Goal: Navigation & Orientation: Find specific page/section

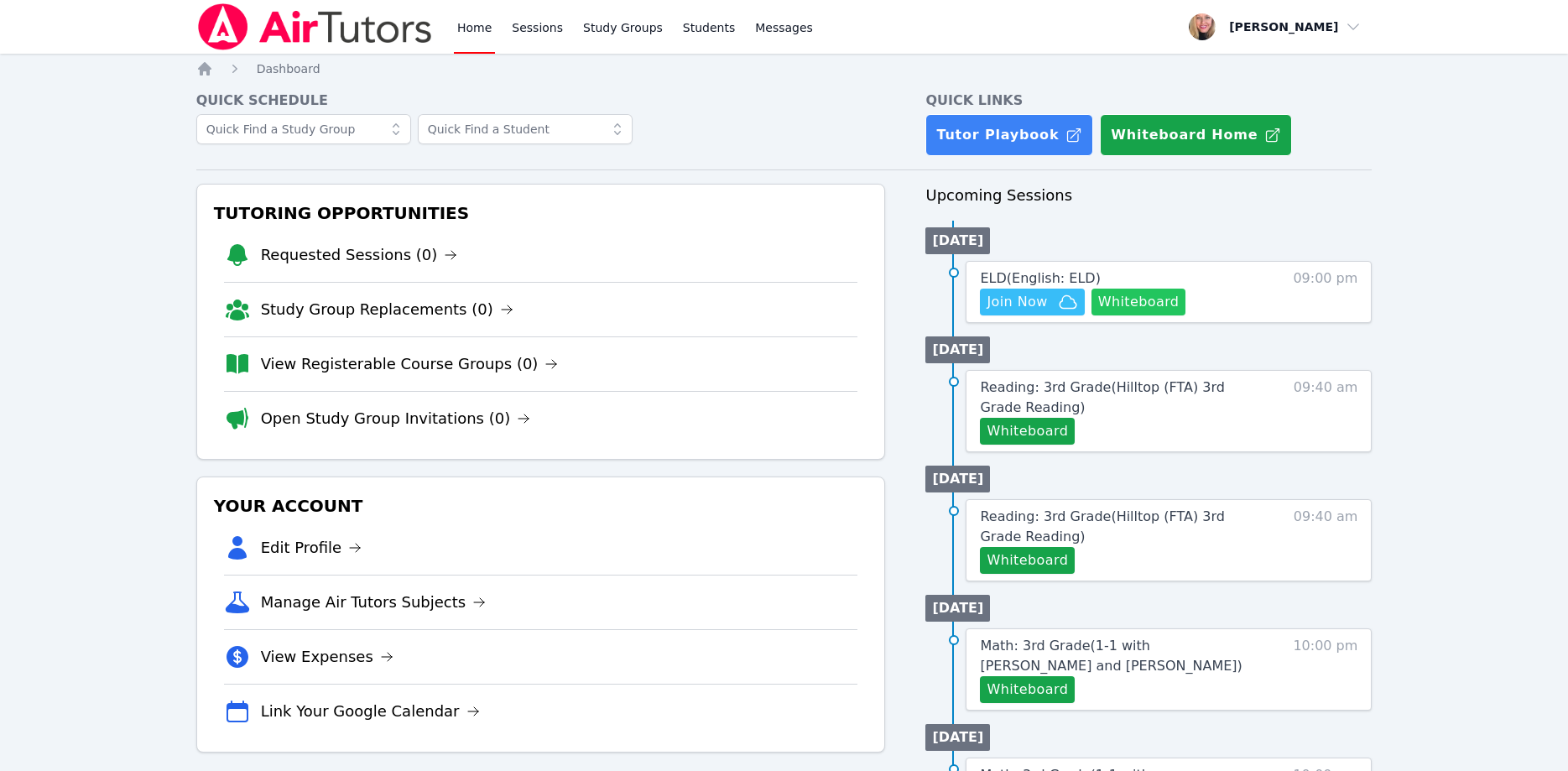
click at [1109, 303] on button "Whiteboard" at bounding box center [1138, 302] width 95 height 27
click at [1079, 280] on span "ELD ( English: ELD )" at bounding box center [1039, 278] width 120 height 16
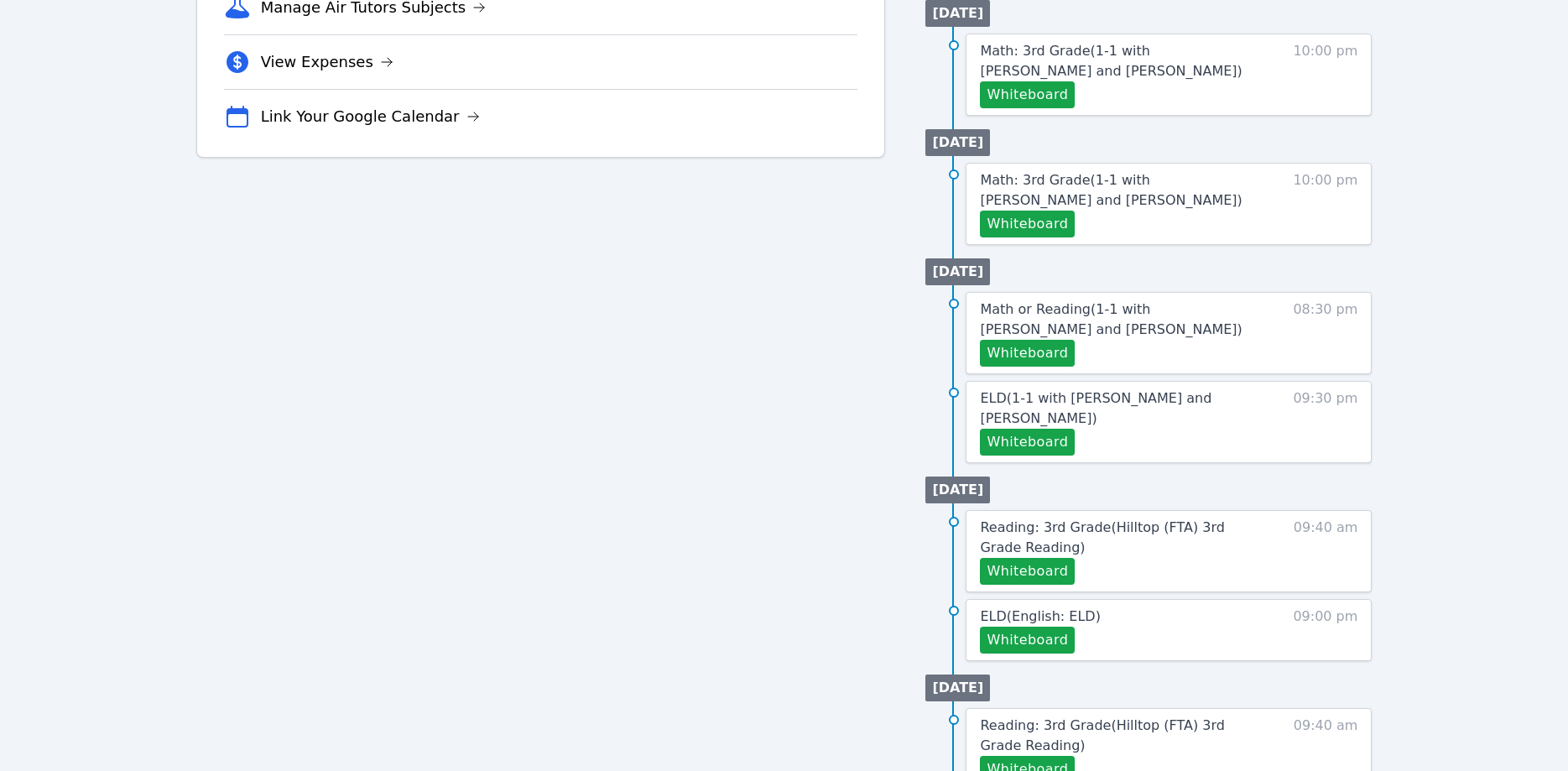
scroll to position [598, 0]
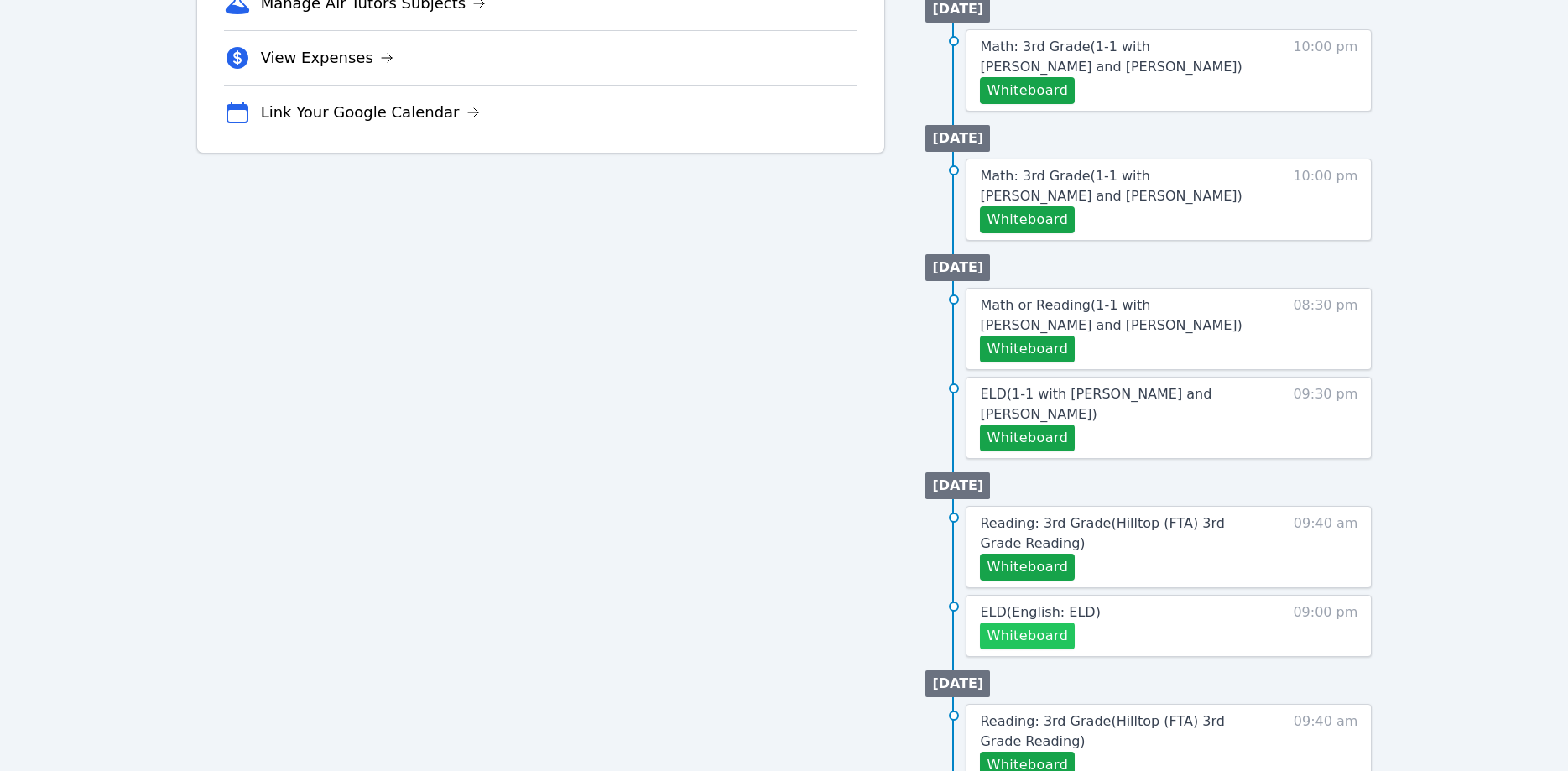
click at [1052, 622] on button "Whiteboard" at bounding box center [1027, 636] width 95 height 27
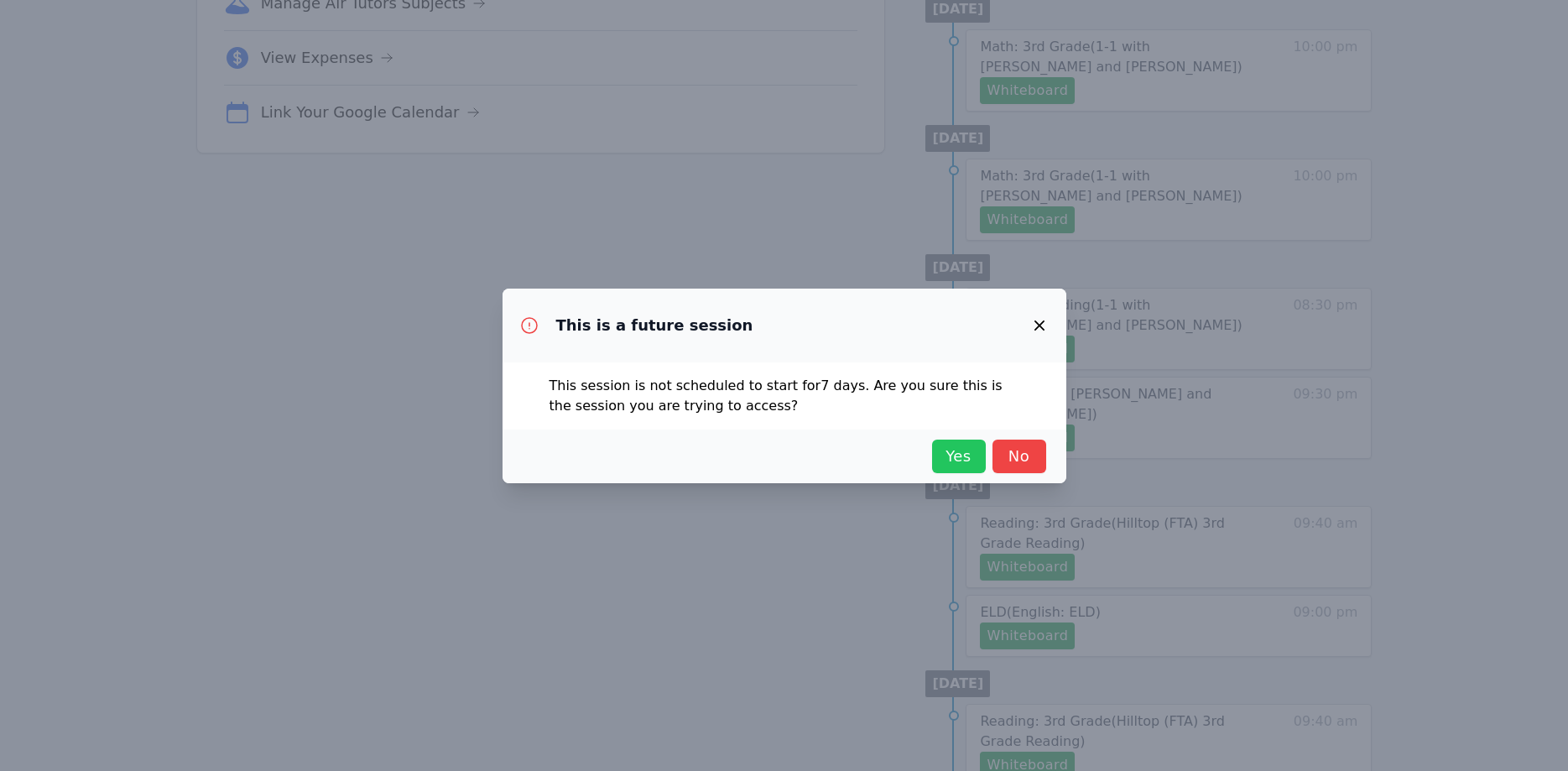
click at [966, 456] on span "Yes" at bounding box center [960, 456] width 37 height 23
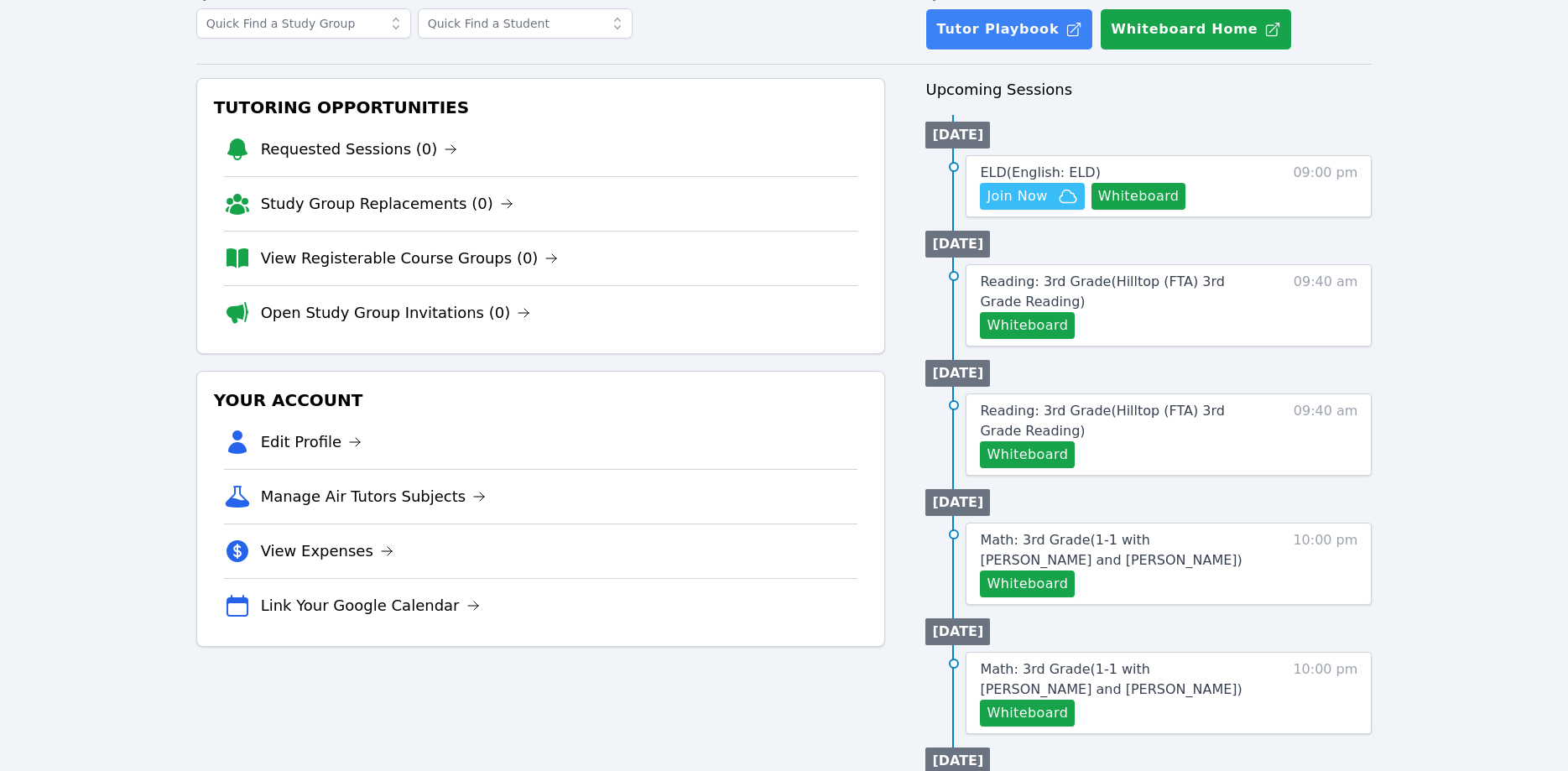
scroll to position [86, 0]
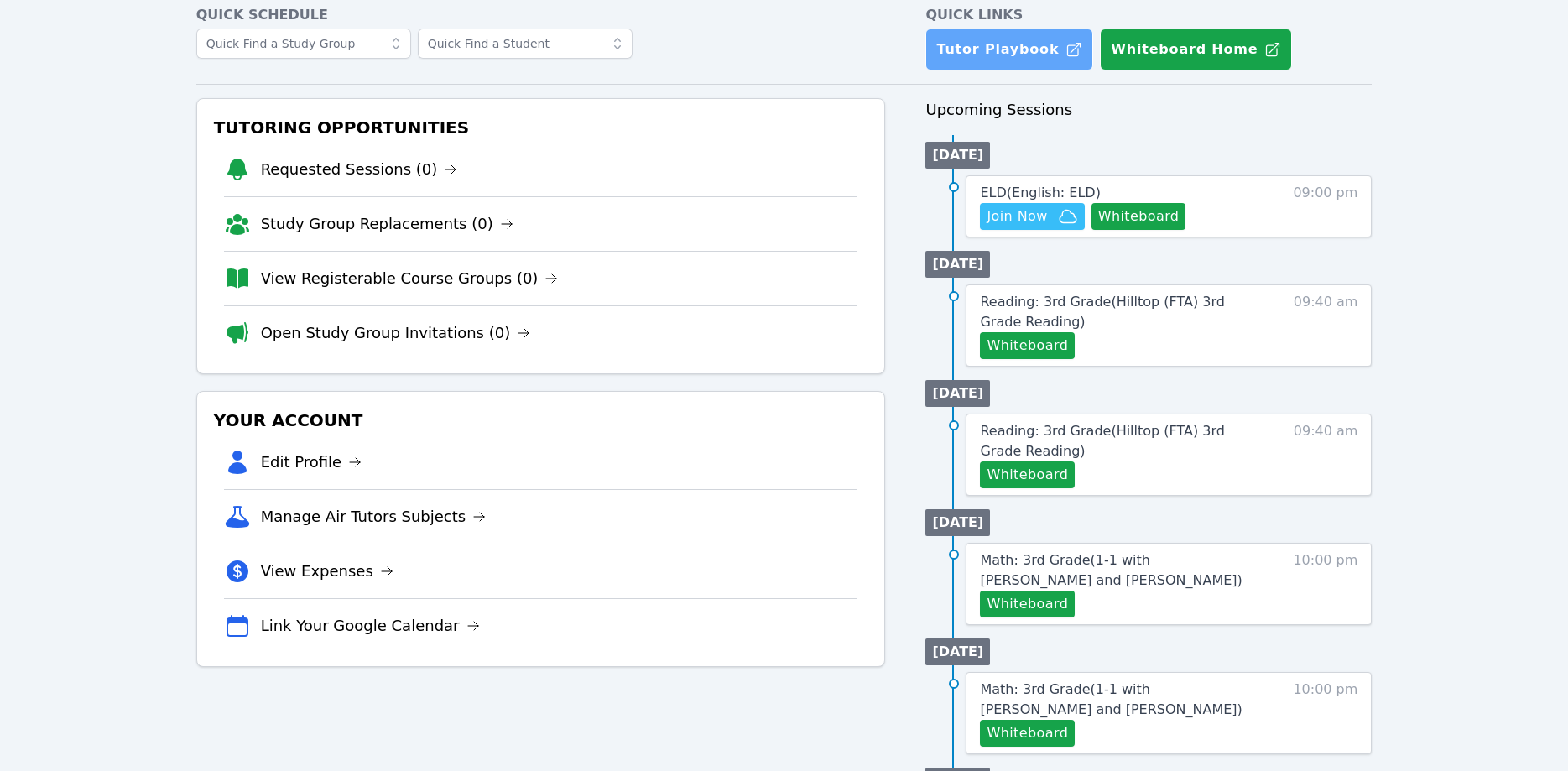
click at [1010, 56] on link "Tutor Playbook" at bounding box center [1009, 49] width 168 height 42
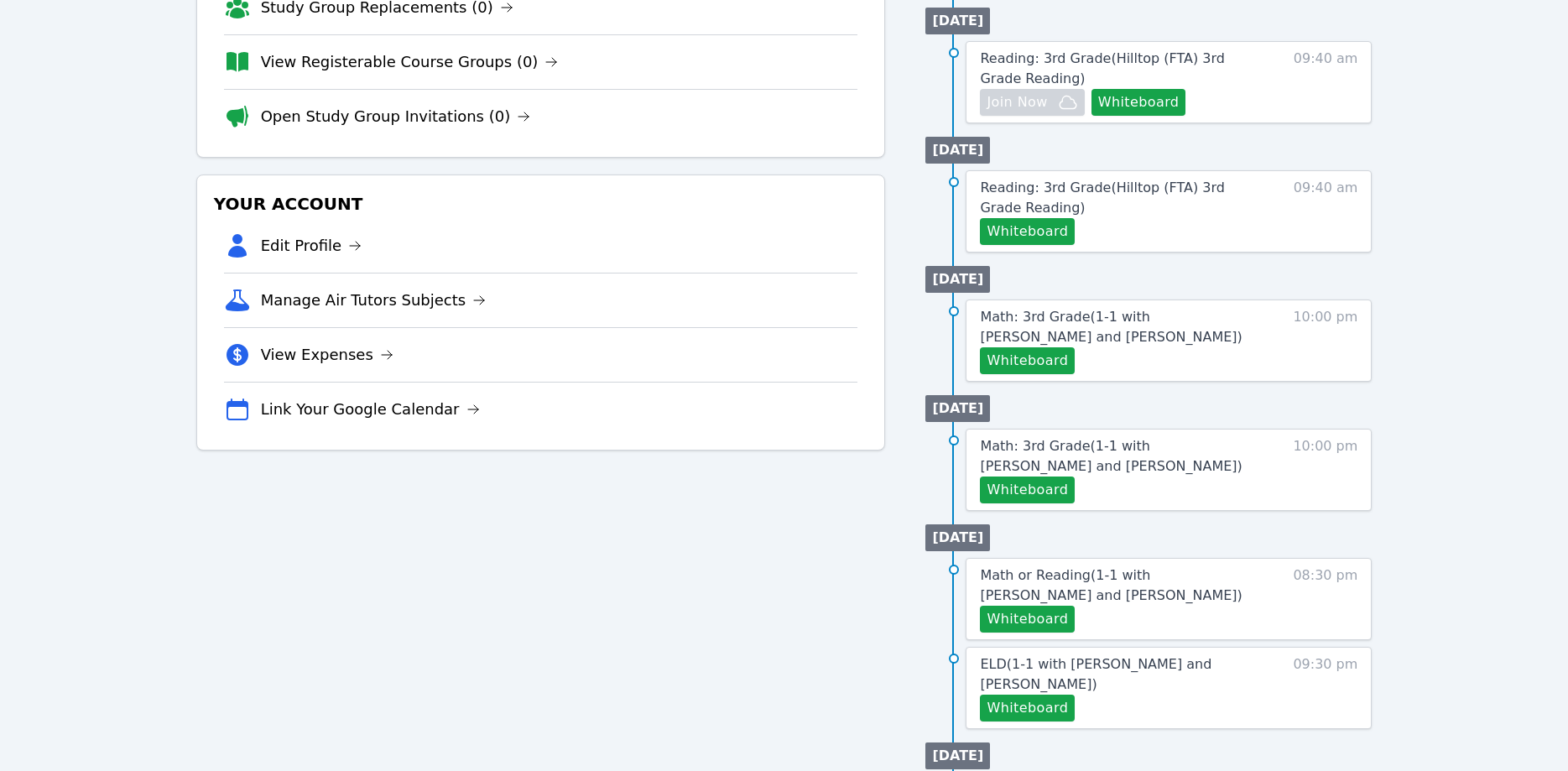
scroll to position [342, 0]
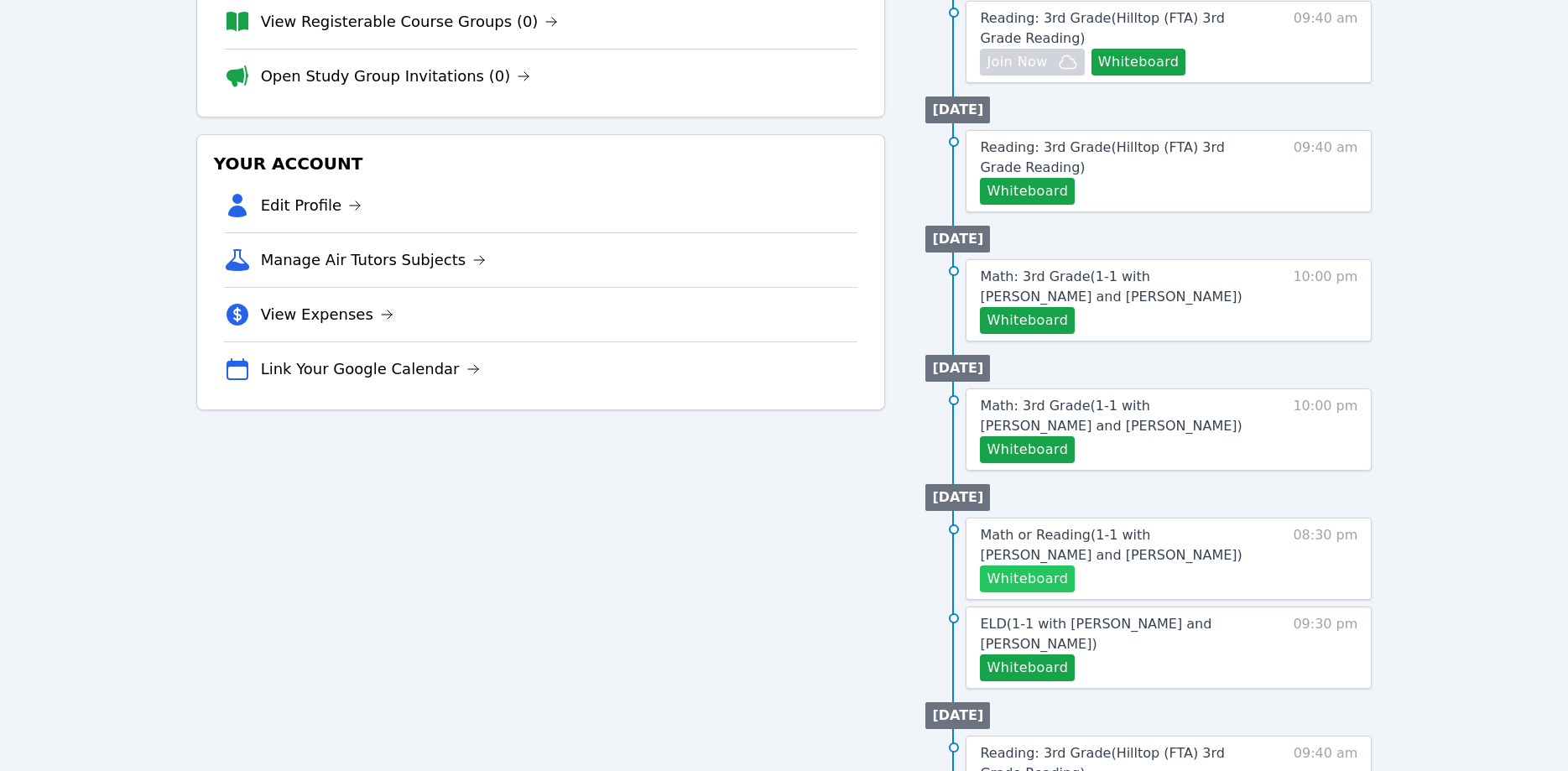
click at [1012, 570] on button "Whiteboard" at bounding box center [1027, 579] width 95 height 27
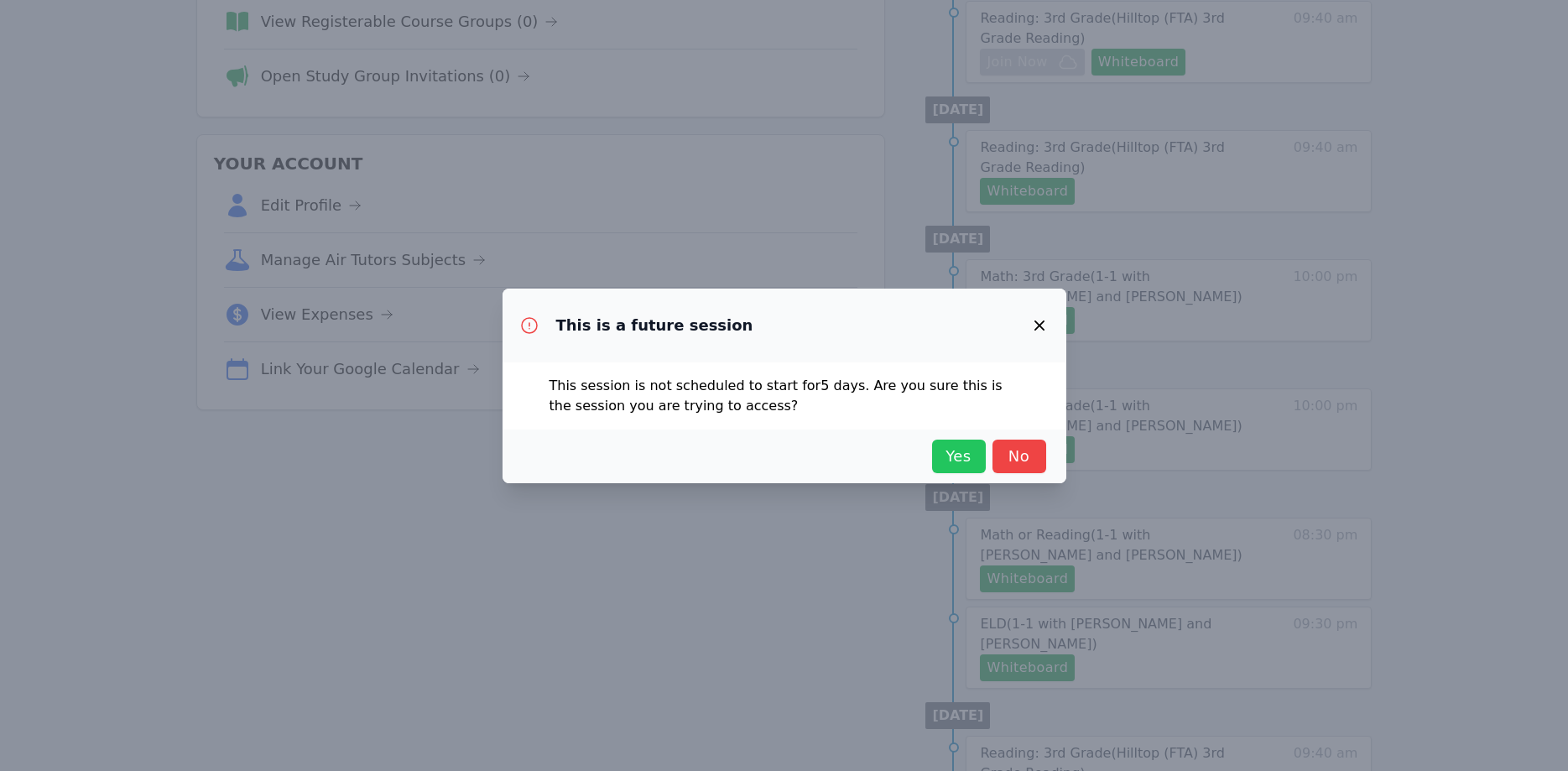
click at [967, 468] on button "Yes" at bounding box center [959, 456] width 54 height 33
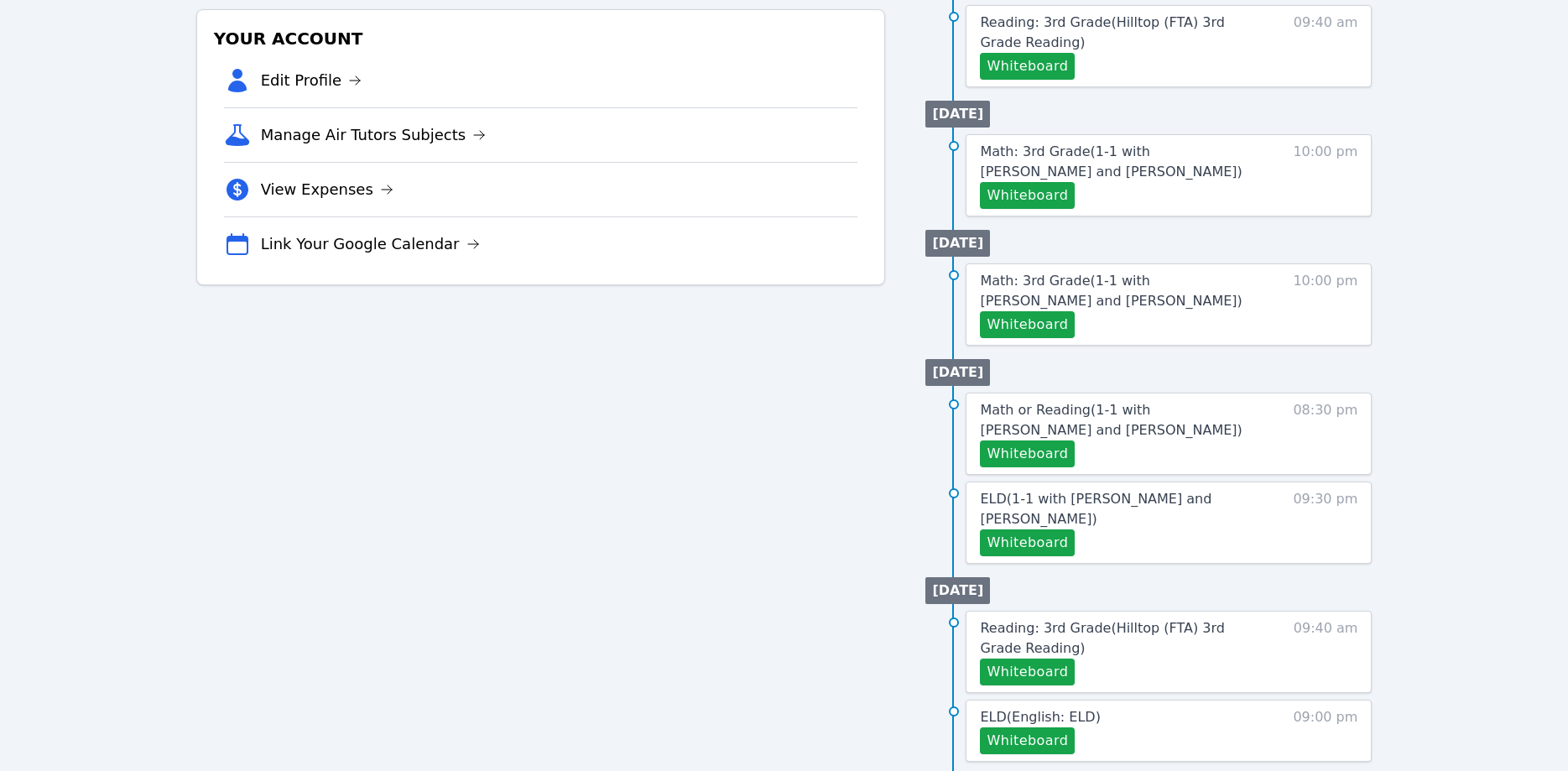
scroll to position [514, 0]
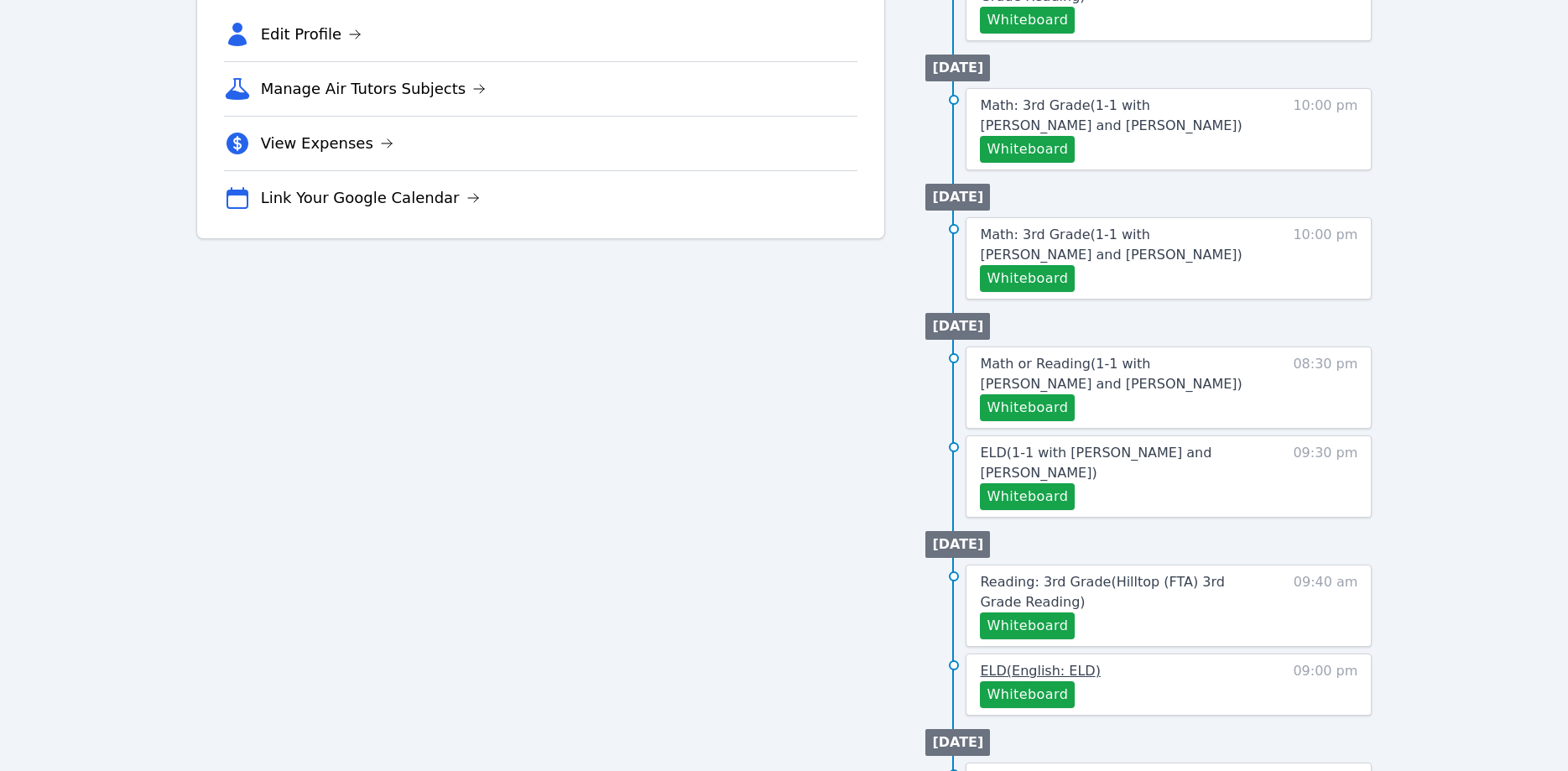
click at [1075, 663] on span "ELD ( English: ELD )" at bounding box center [1039, 671] width 120 height 16
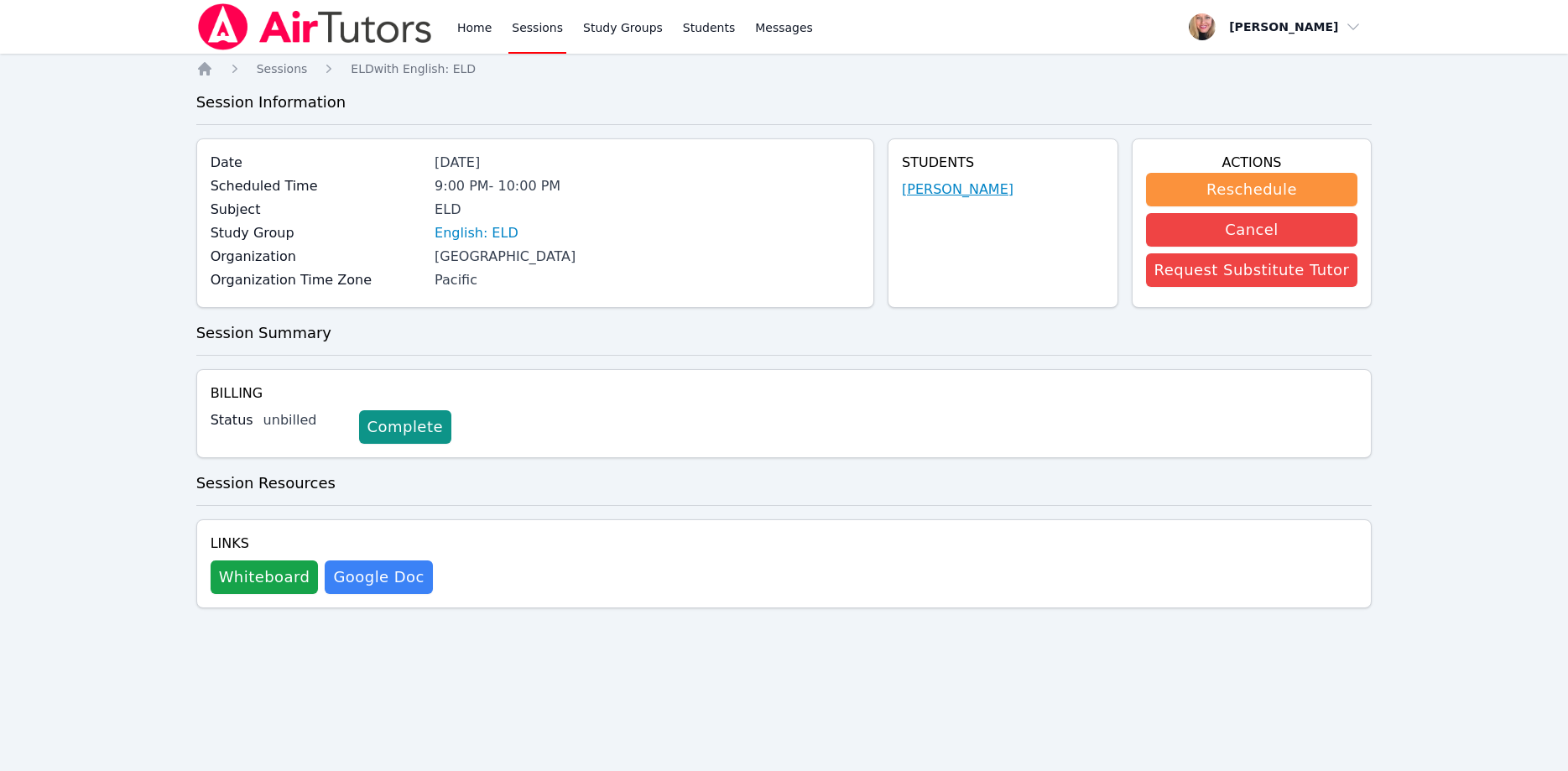
click at [938, 191] on link "[PERSON_NAME]" at bounding box center [958, 189] width 111 height 20
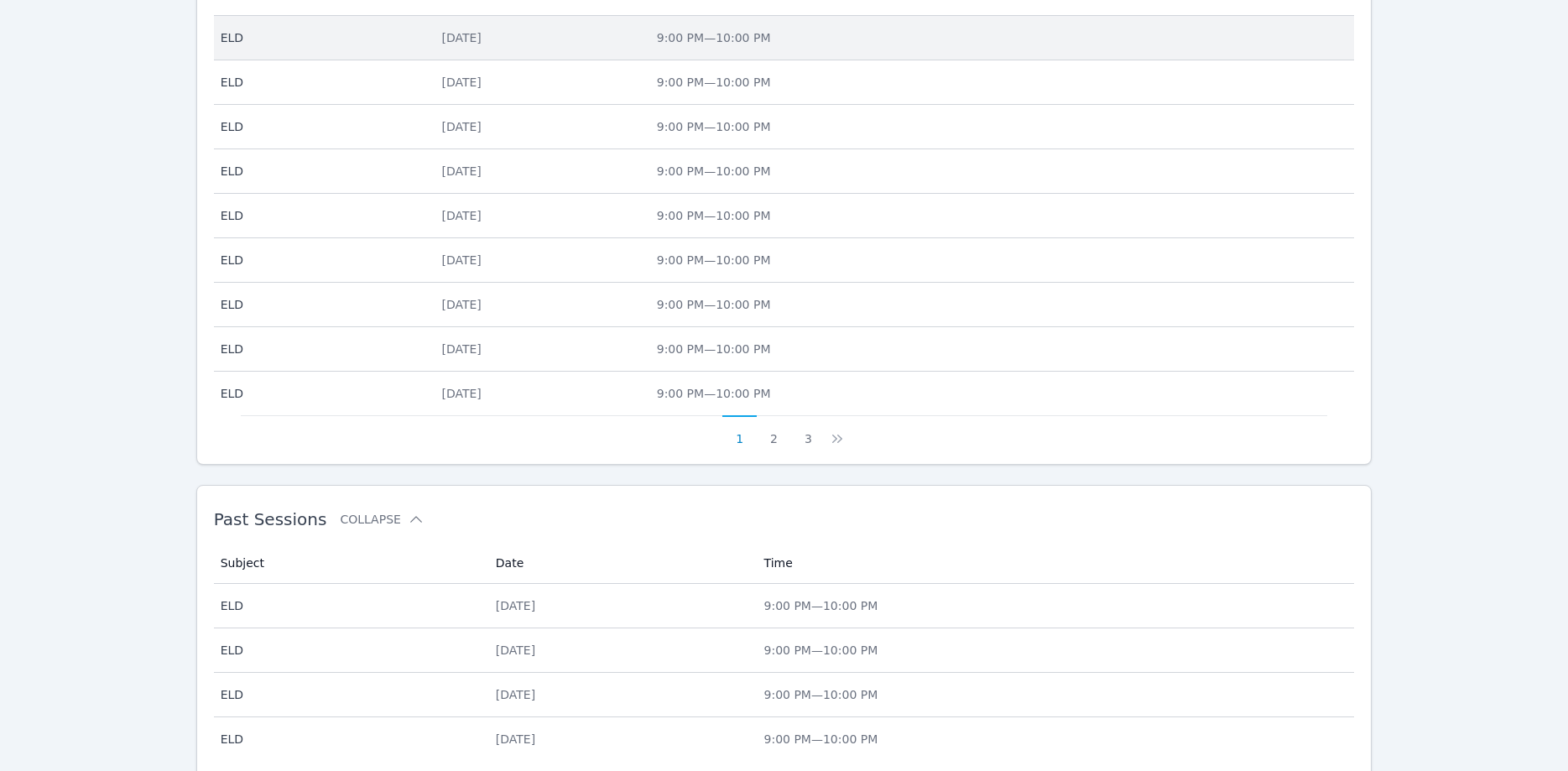
scroll to position [684, 0]
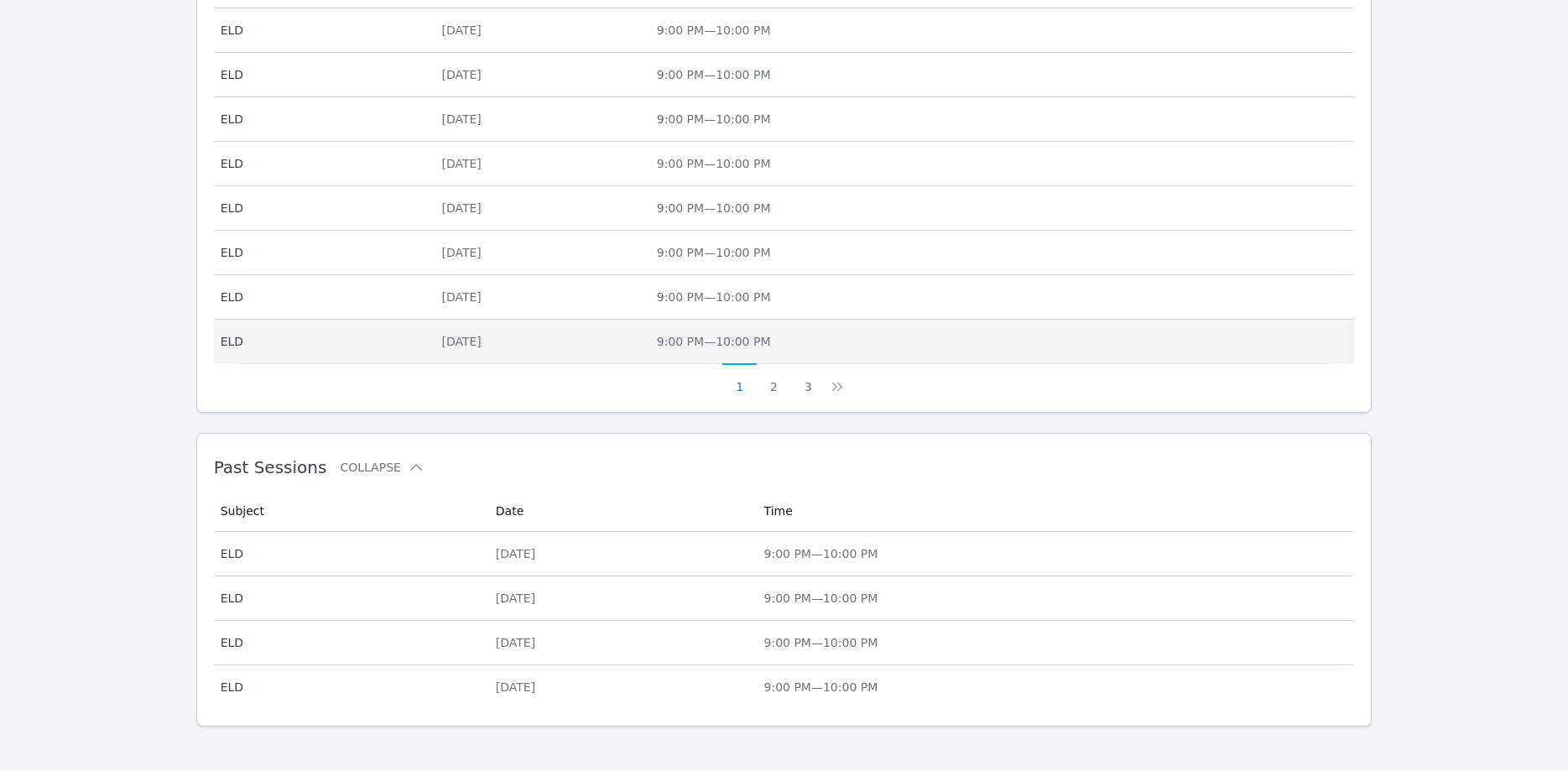
click at [549, 348] on div "Tue Mar 24" at bounding box center [539, 341] width 195 height 17
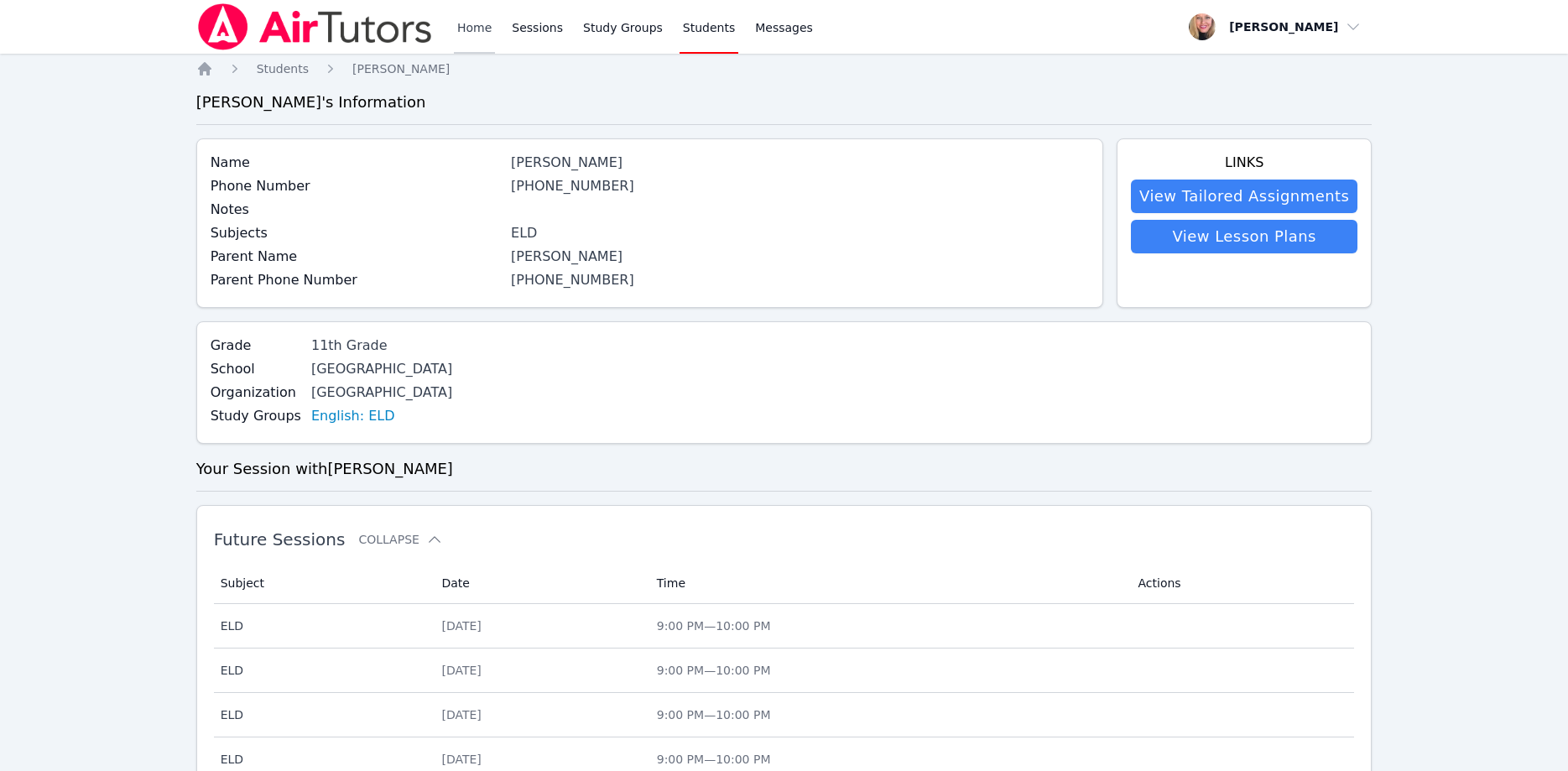
click at [490, 37] on link "Home" at bounding box center [475, 26] width 41 height 54
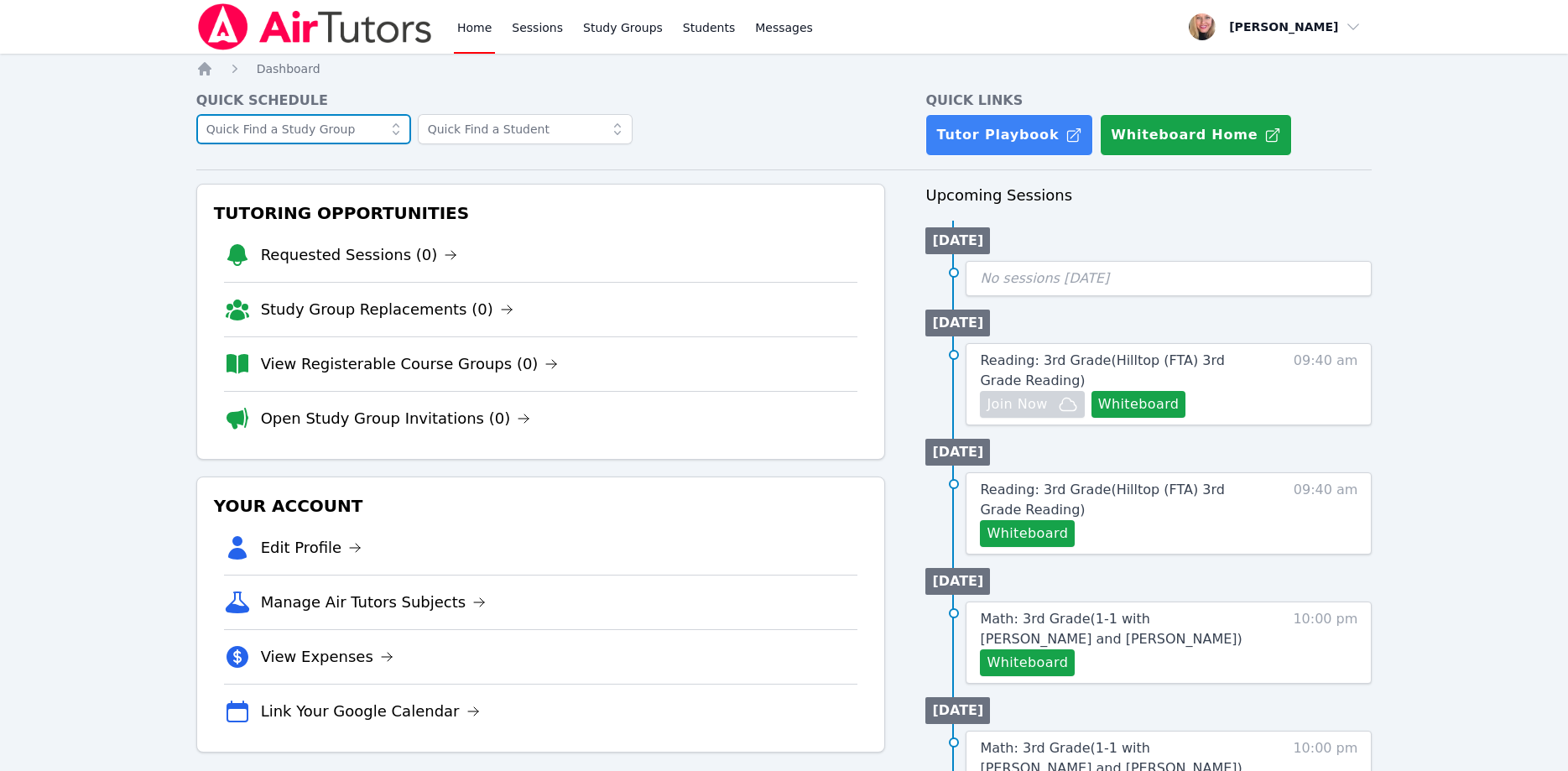
click at [300, 128] on input "text" at bounding box center [303, 129] width 215 height 30
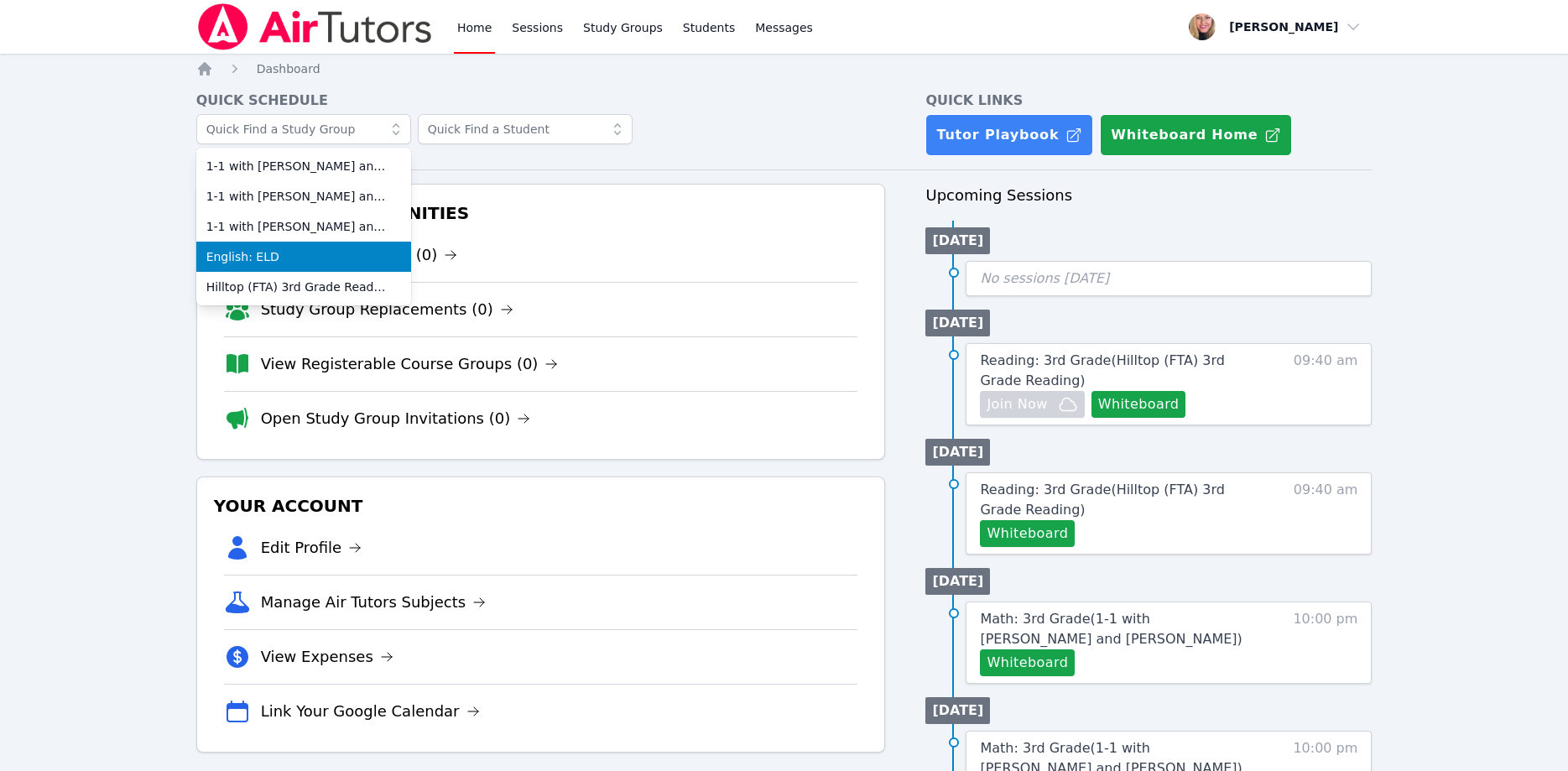
click at [330, 256] on span "English: ELD" at bounding box center [304, 256] width 195 height 17
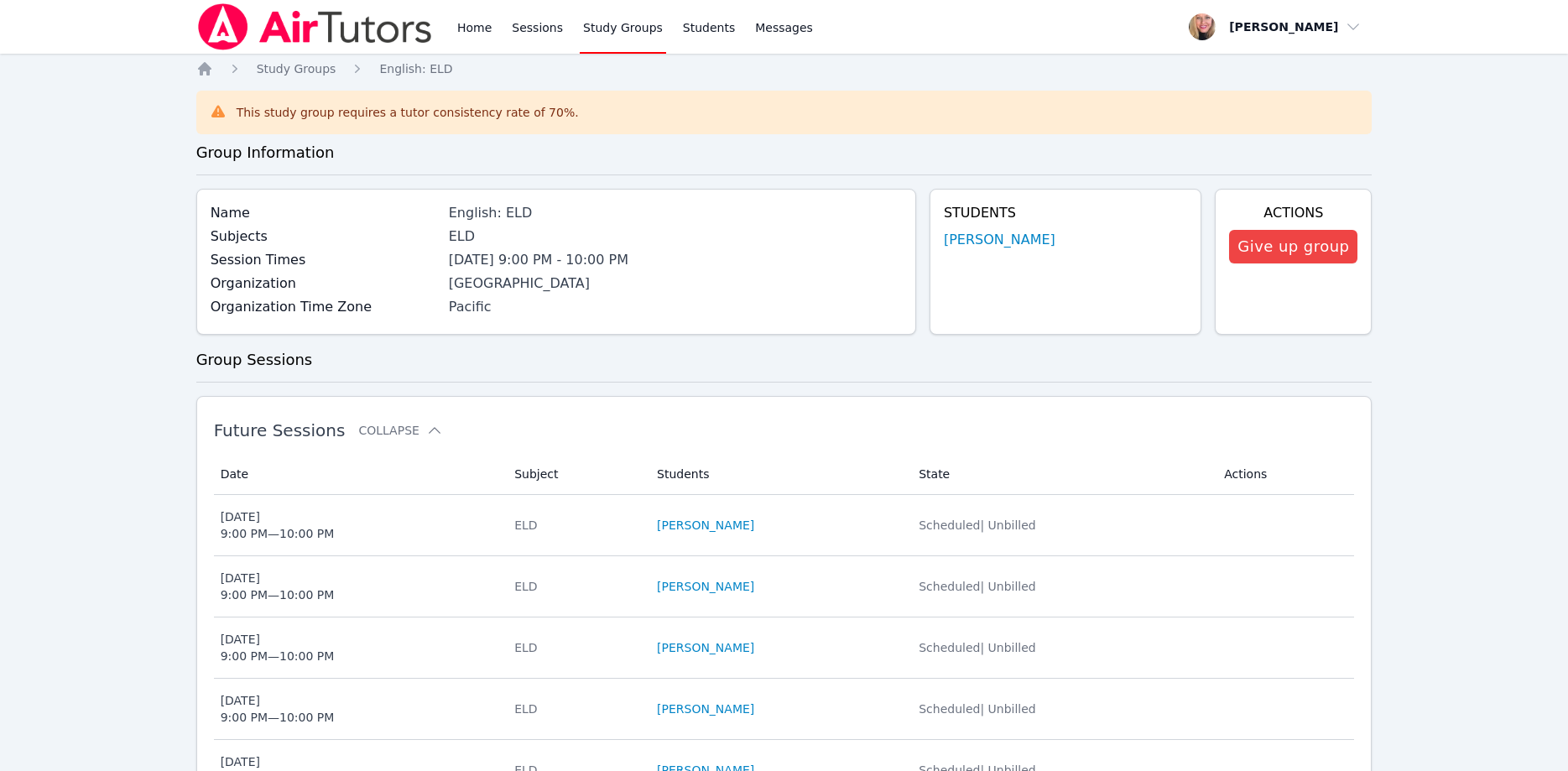
click at [328, 21] on img at bounding box center [315, 26] width 238 height 47
